Goal: Information Seeking & Learning: Learn about a topic

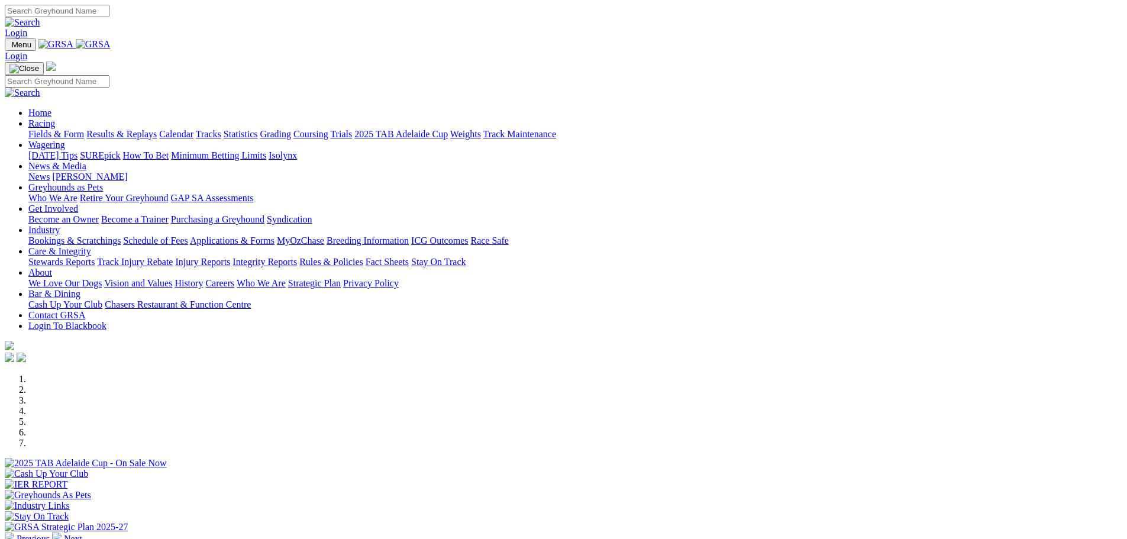
click at [86, 161] on link "News & Media" at bounding box center [57, 166] width 58 height 10
click at [127, 172] on link "[PERSON_NAME]" at bounding box center [89, 177] width 75 height 10
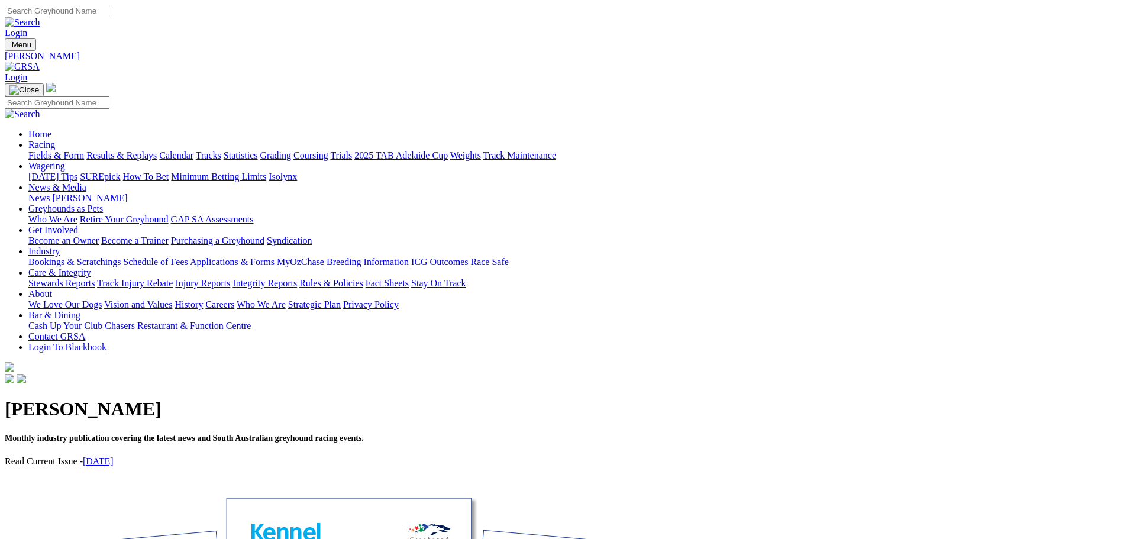
click at [114, 456] on link "[DATE]" at bounding box center [98, 461] width 31 height 10
click at [60, 246] on link "Industry" at bounding box center [43, 251] width 31 height 10
click at [275, 257] on link "Applications & Forms" at bounding box center [232, 262] width 85 height 10
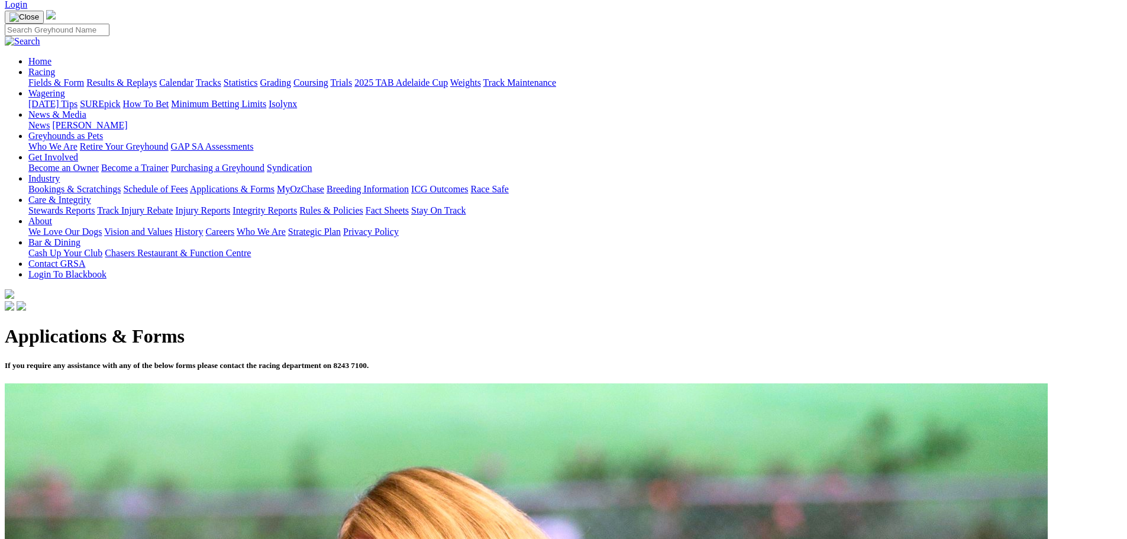
scroll to position [237, 0]
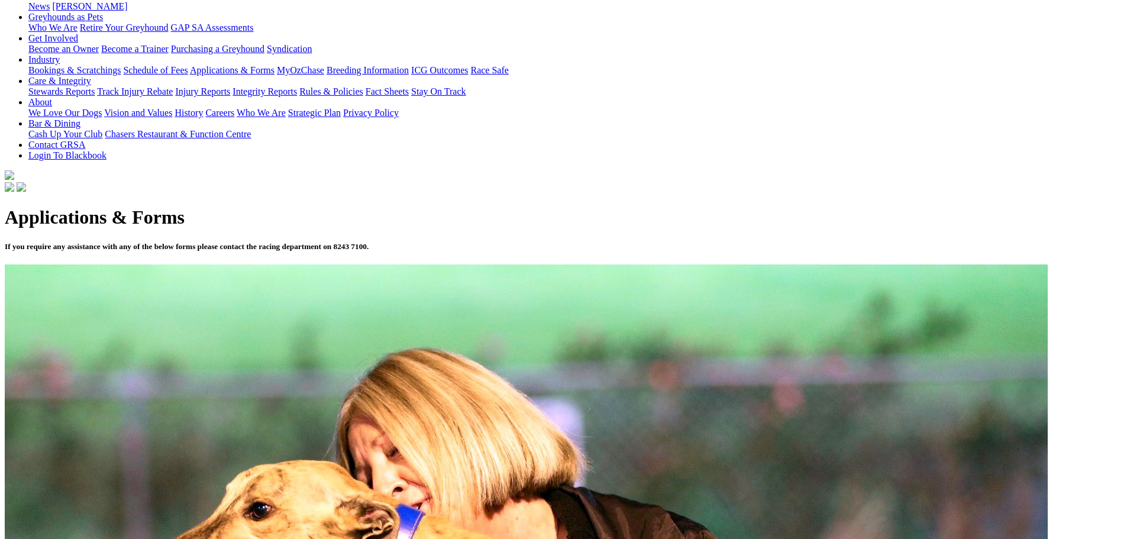
scroll to position [237, 0]
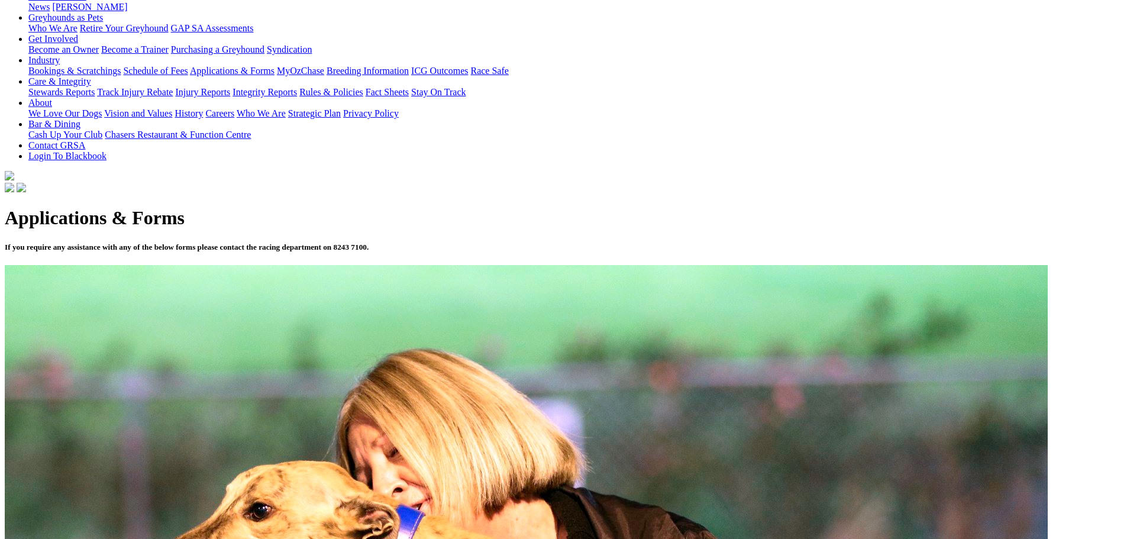
scroll to position [237, 0]
